Goal: Task Accomplishment & Management: Complete application form

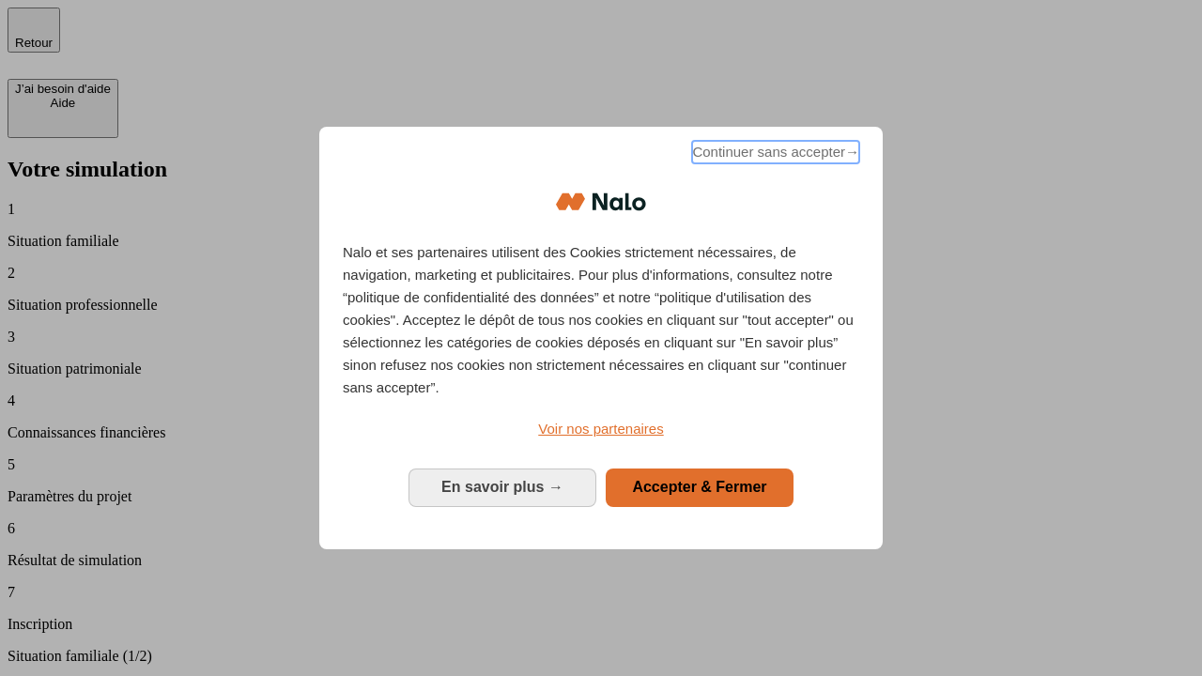
click at [774, 155] on span "Continuer sans accepter →" at bounding box center [775, 152] width 167 height 23
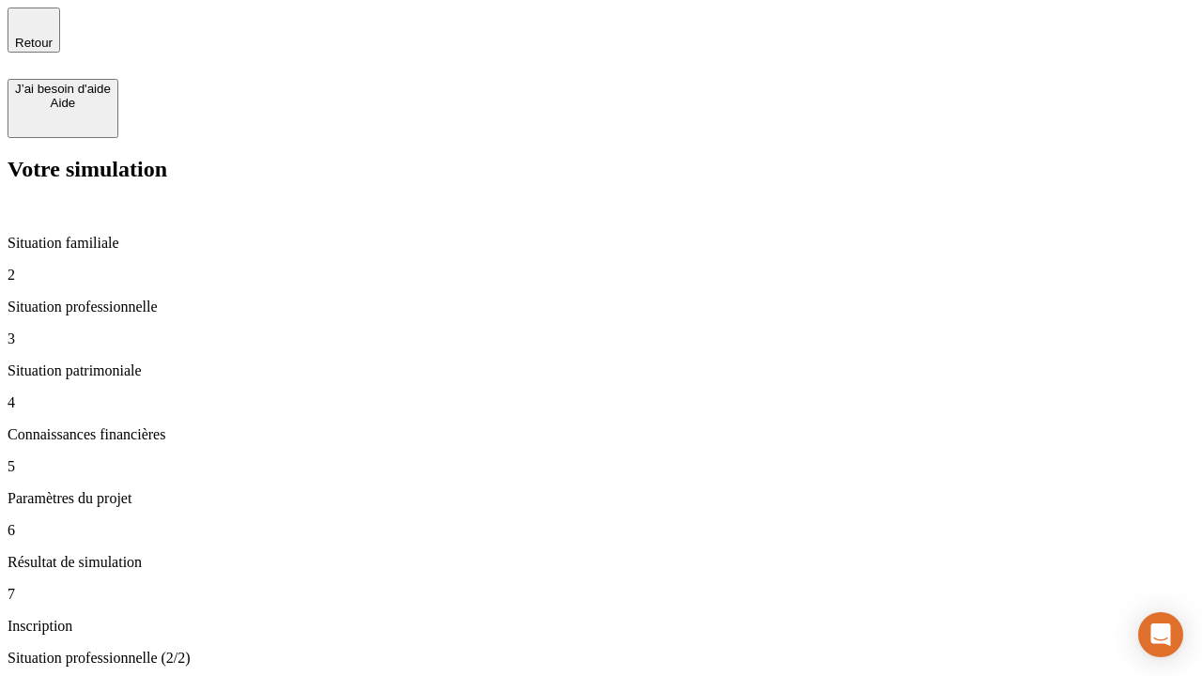
type input "30 000"
type input "1 000"
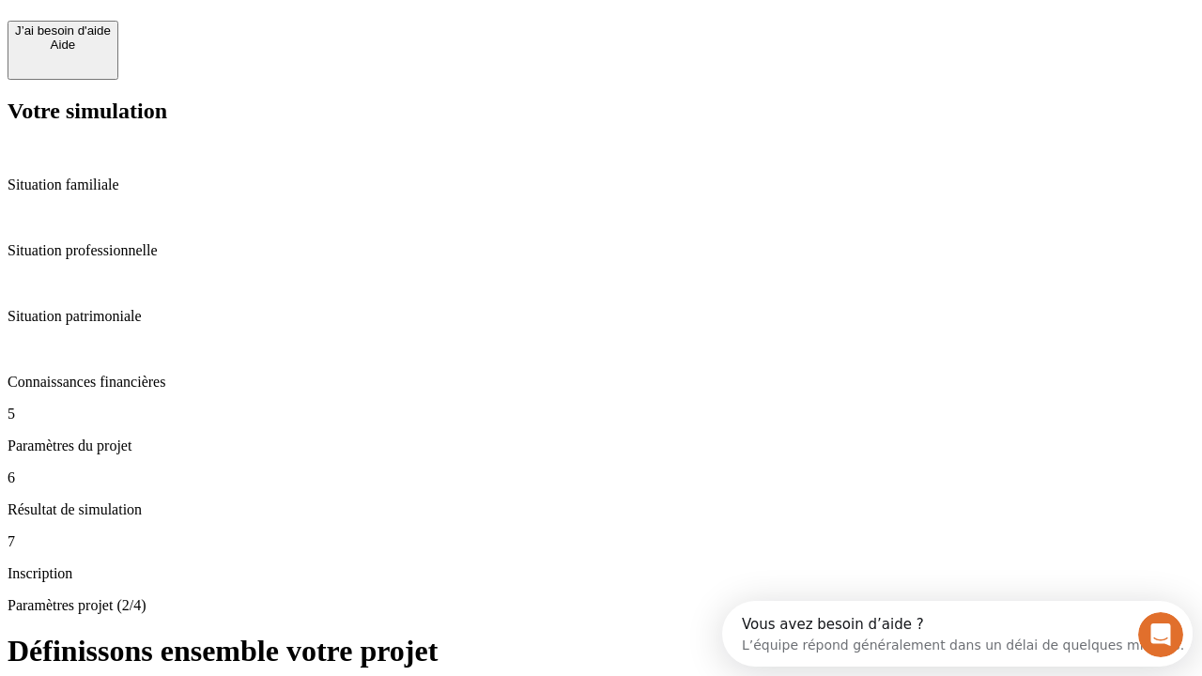
scroll to position [36, 0]
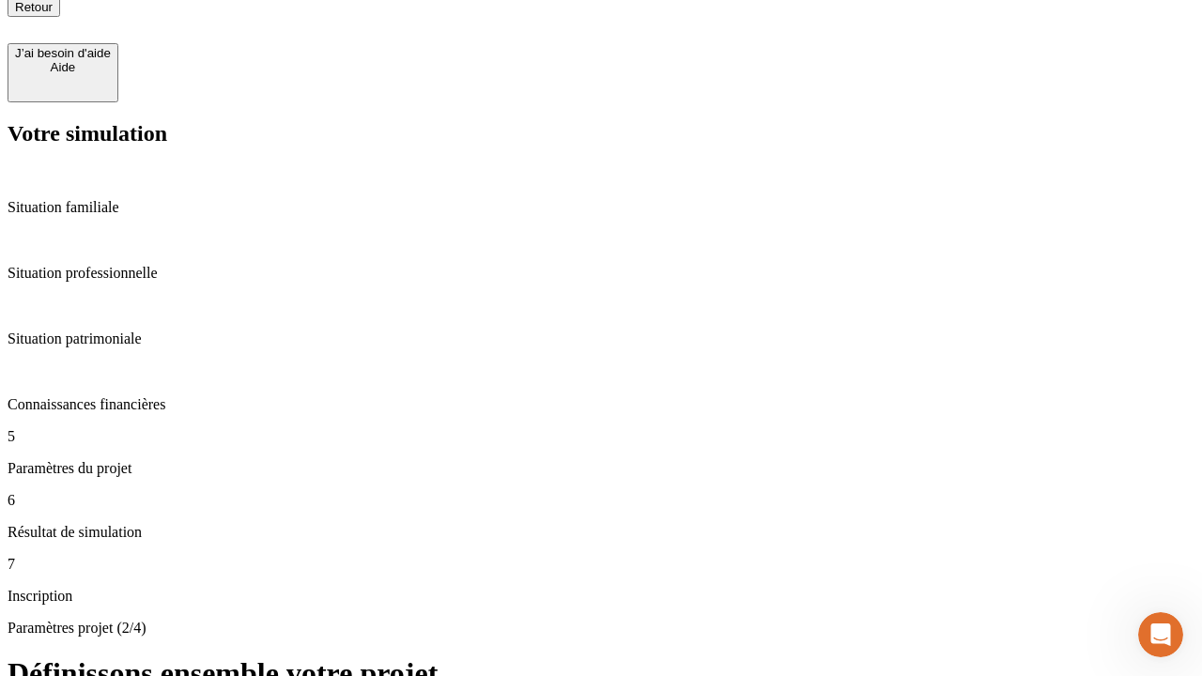
scroll to position [19, 0]
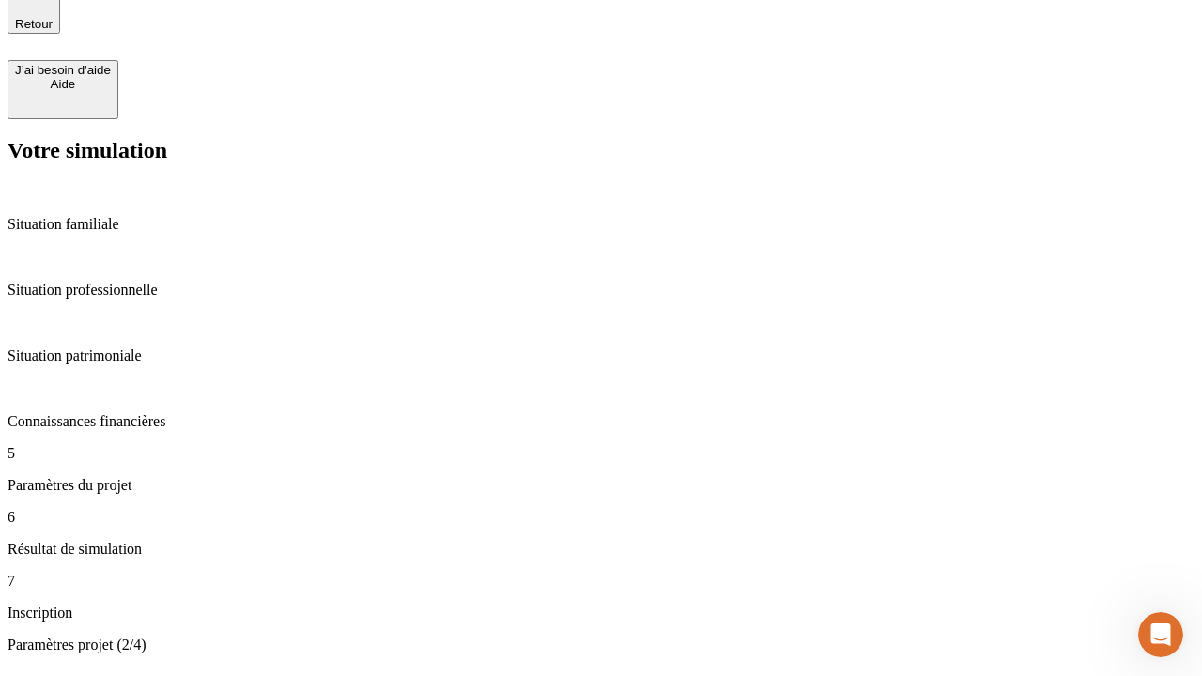
type input "40"
type input "64"
type input "200 000"
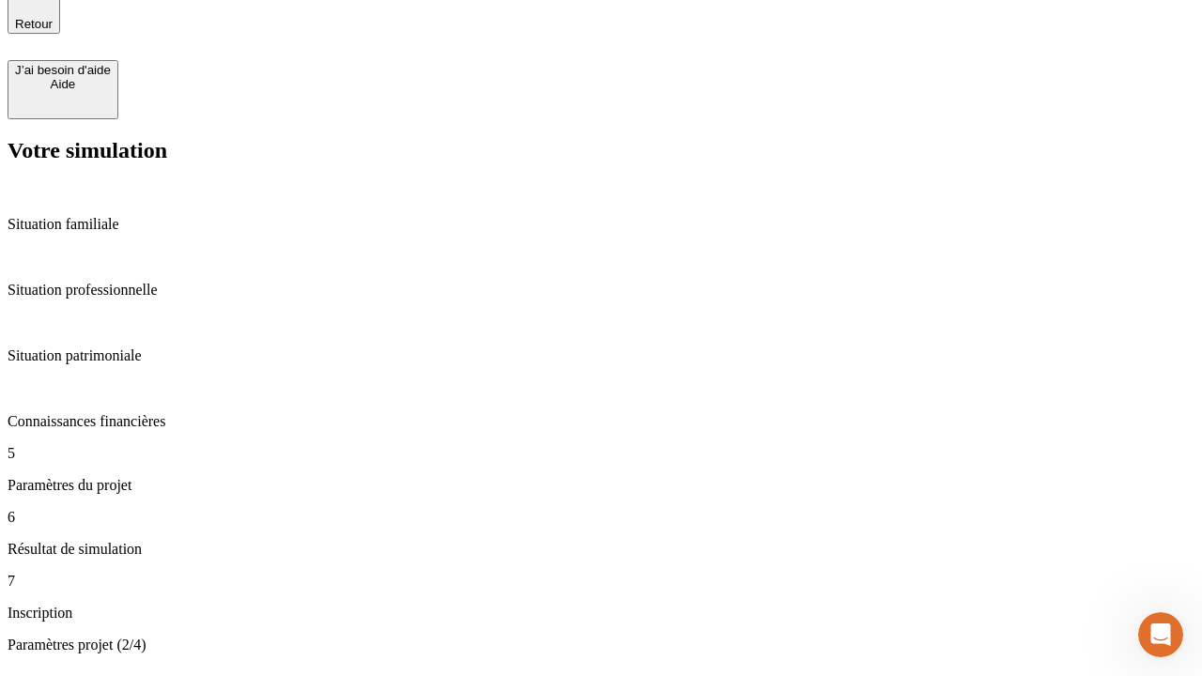
type input "640"
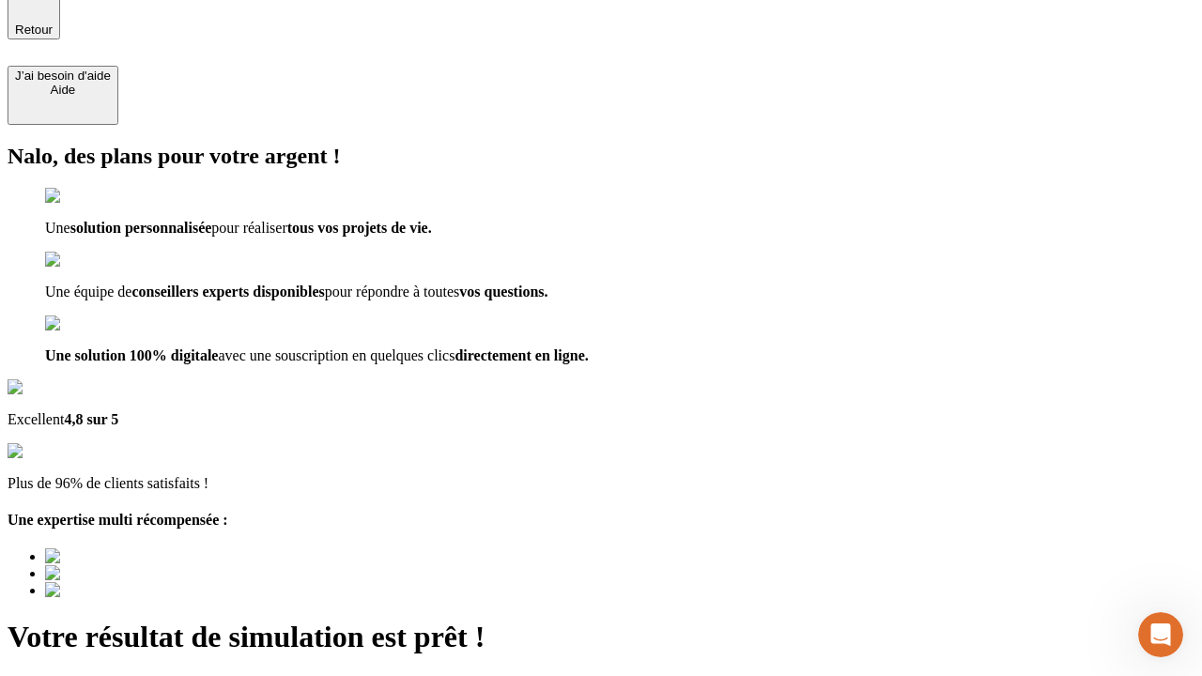
type input "[EMAIL_ADDRESS][DOMAIN_NAME]"
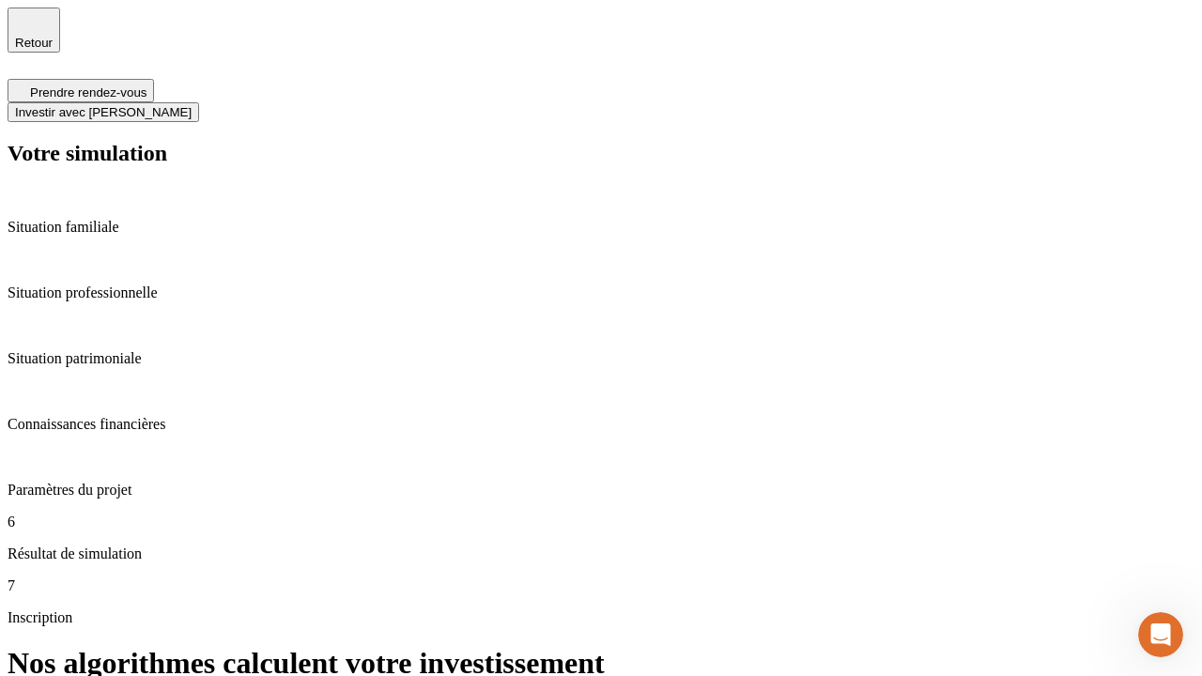
scroll to position [8, 0]
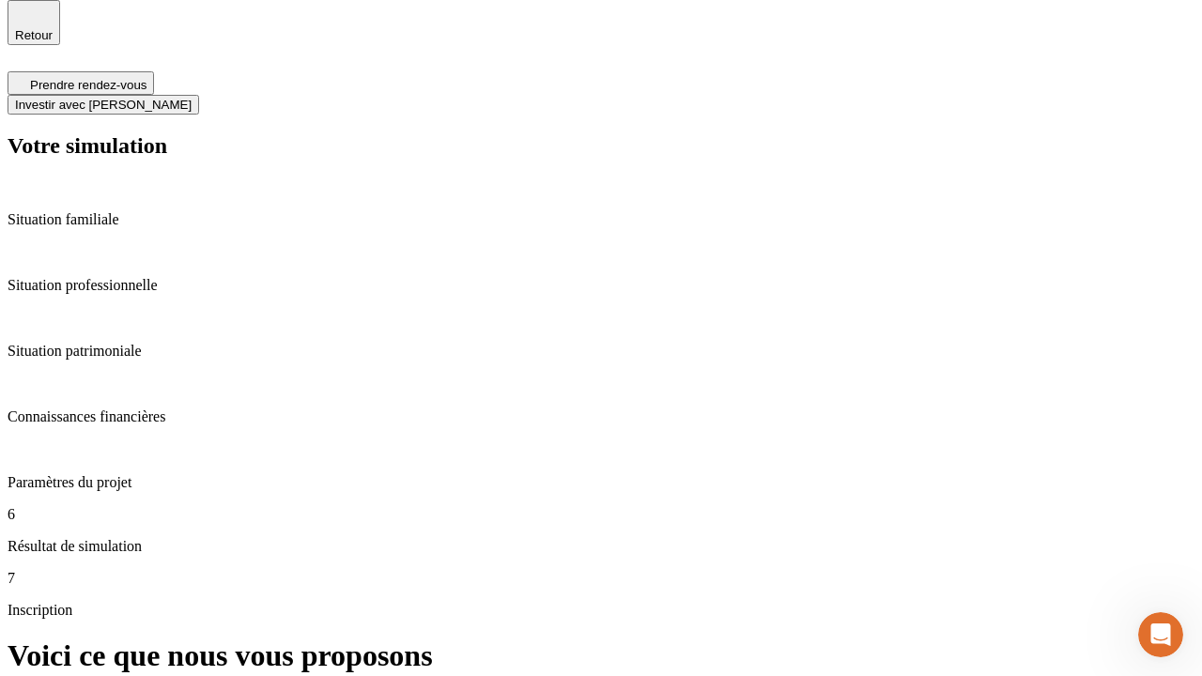
click at [192, 98] on span "Investir avec [PERSON_NAME]" at bounding box center [103, 105] width 177 height 14
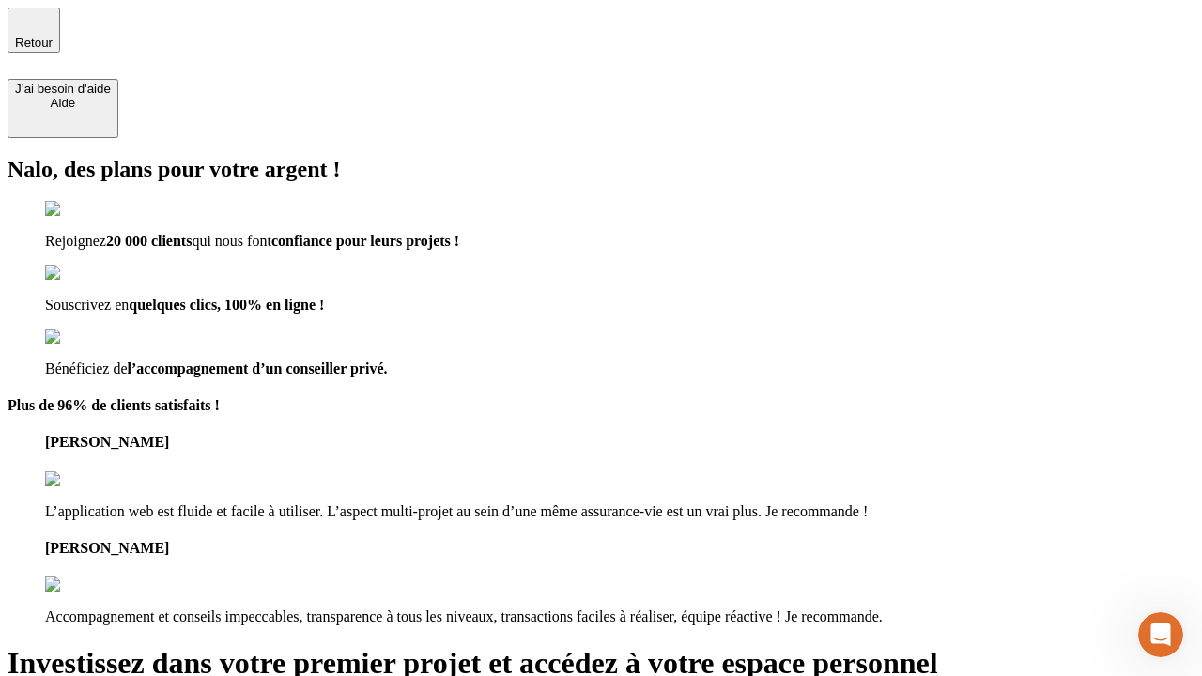
type input "abc"
